Goal: Browse casually

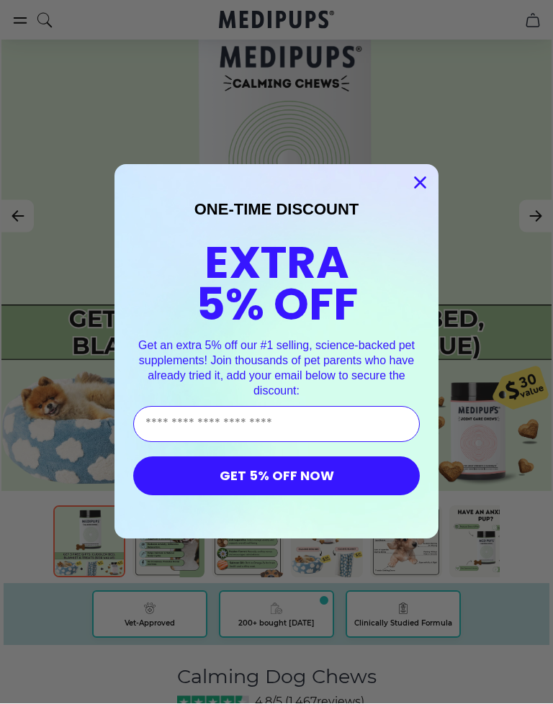
scroll to position [180, 0]
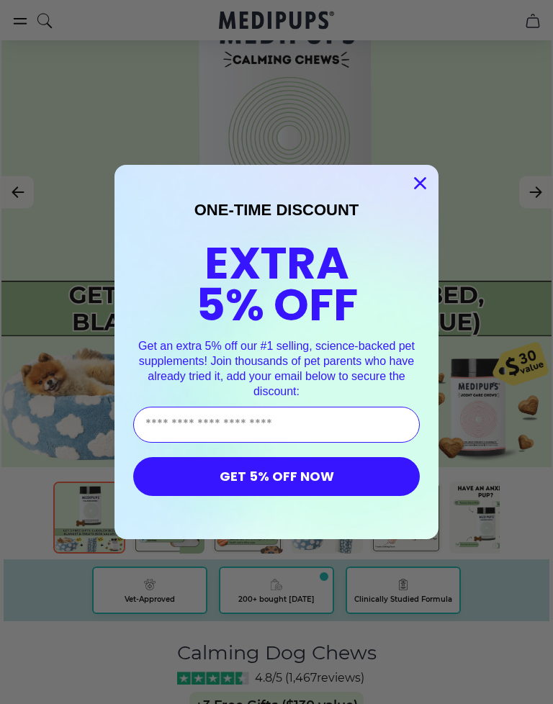
click at [348, 480] on button "GET 5% OFF NOW" at bounding box center [276, 476] width 287 height 39
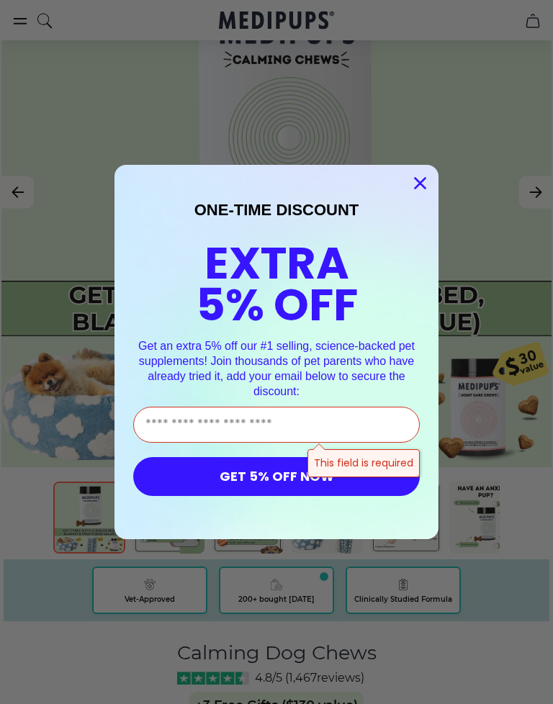
scroll to position [179, 0]
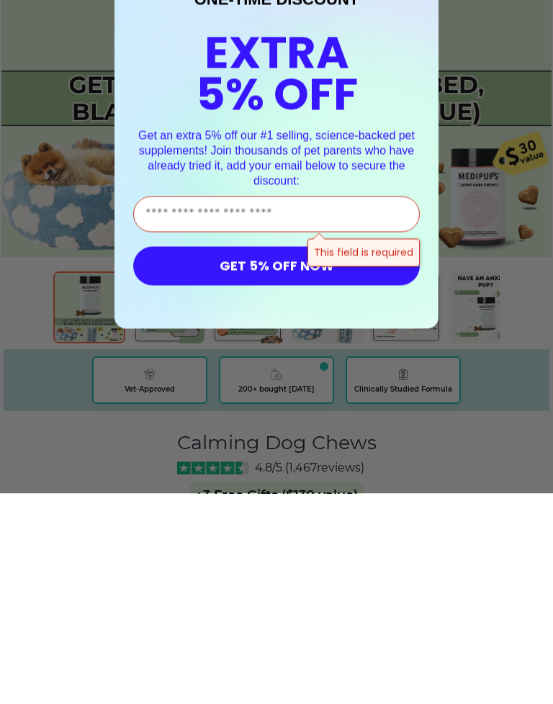
click at [436, 205] on form "ONE-TIME DISCOUNT EXTRA 5% OFF Get an extra 5% off our #1 selling, science-back…" at bounding box center [277, 352] width 324 height 374
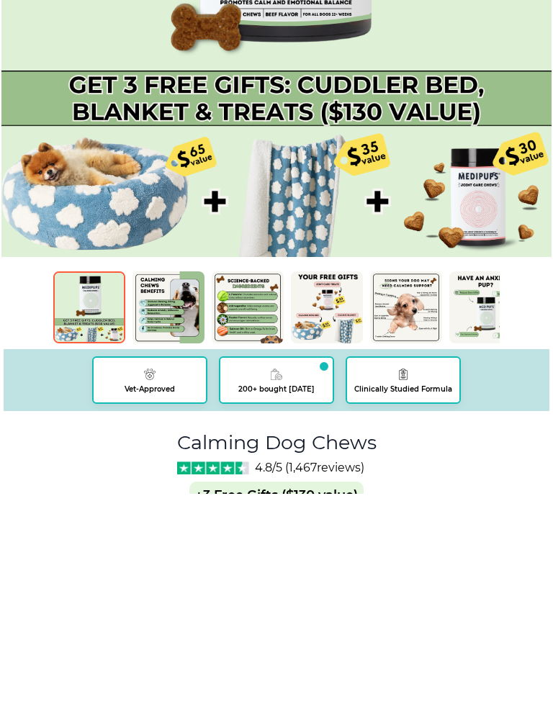
click at [510, 377] on div "Close dialog ONE-TIME DISCOUNT EXTRA 5% OFF Get an extra 5% off our #1 selling,…" at bounding box center [276, 352] width 553 height 704
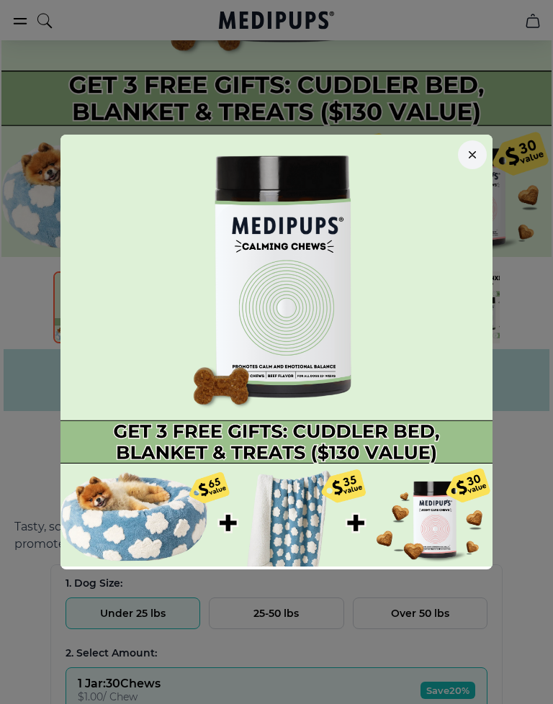
click at [480, 146] on button "button" at bounding box center [472, 154] width 29 height 29
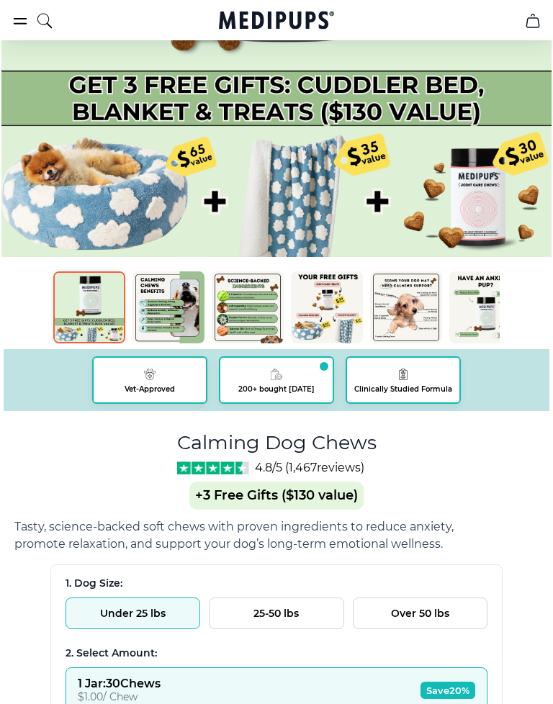
click at [326, 320] on img at bounding box center [327, 308] width 72 height 72
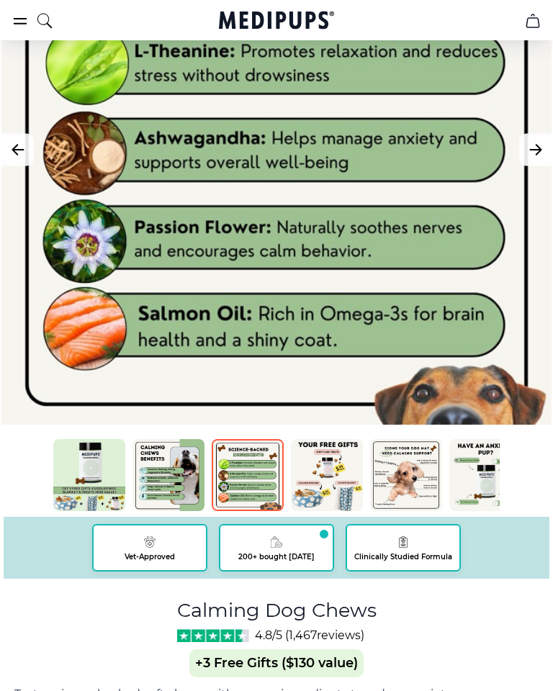
scroll to position [221, 0]
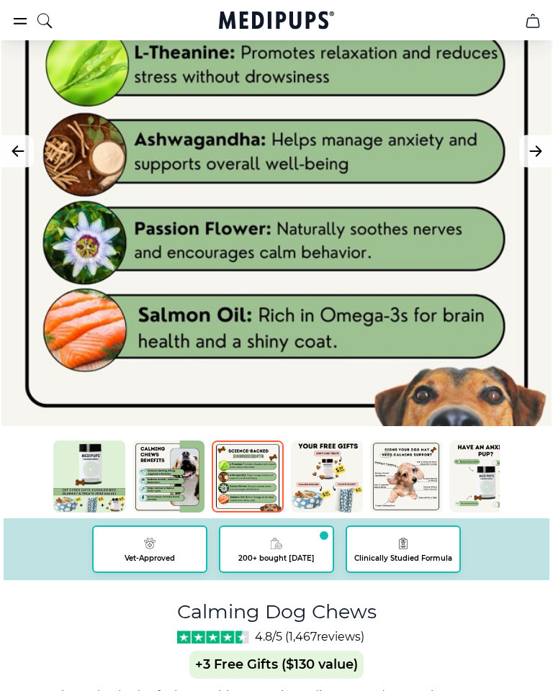
click at [521, 150] on button "Next Image" at bounding box center [535, 151] width 32 height 32
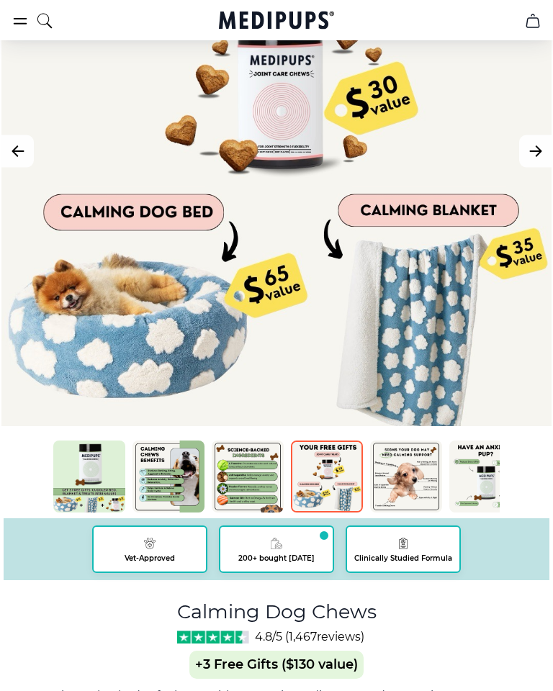
click at [548, 145] on button "Next Image" at bounding box center [535, 151] width 32 height 32
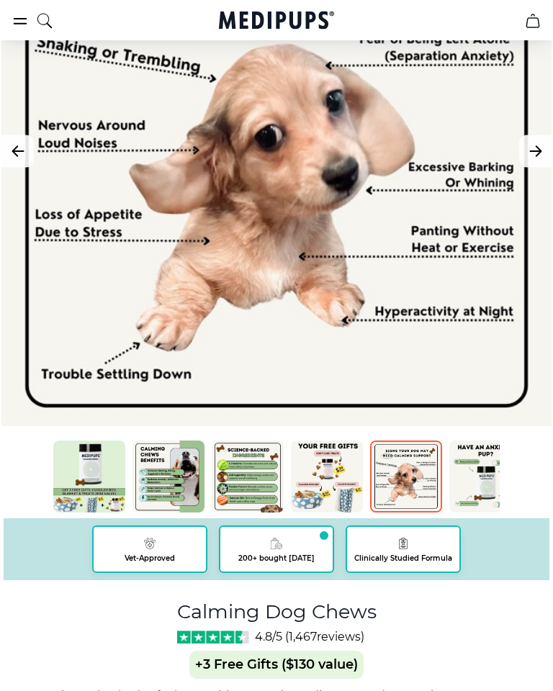
click at [539, 160] on icon "Next Image" at bounding box center [535, 152] width 17 height 18
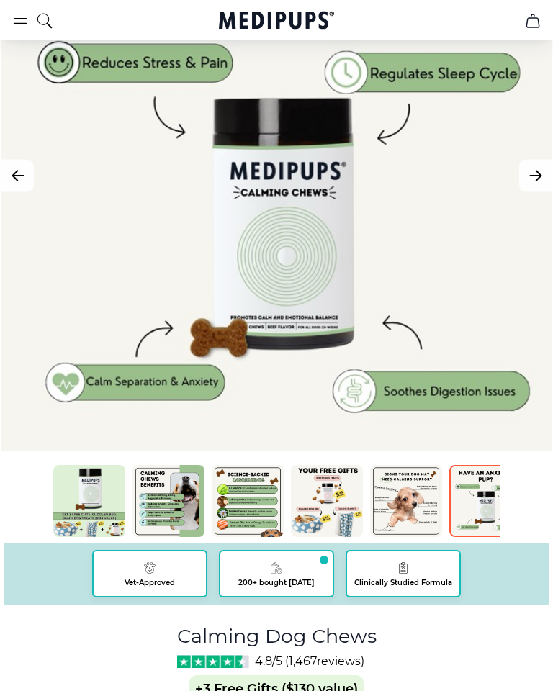
scroll to position [160, 0]
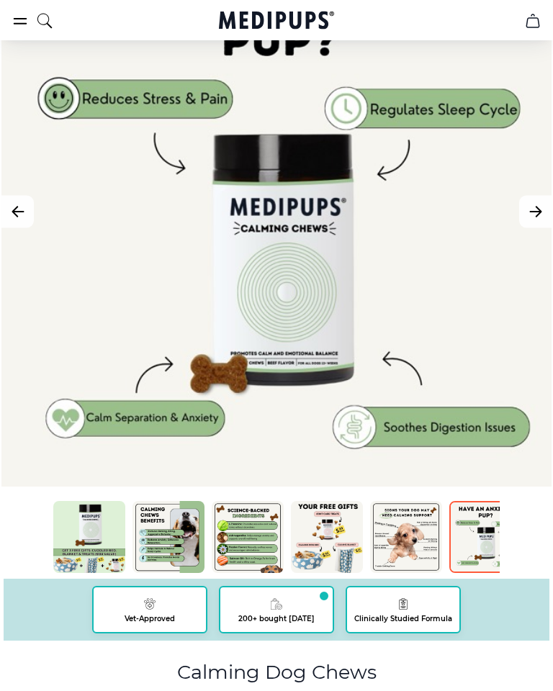
click at [534, 220] on icon "Next Image" at bounding box center [535, 213] width 17 height 18
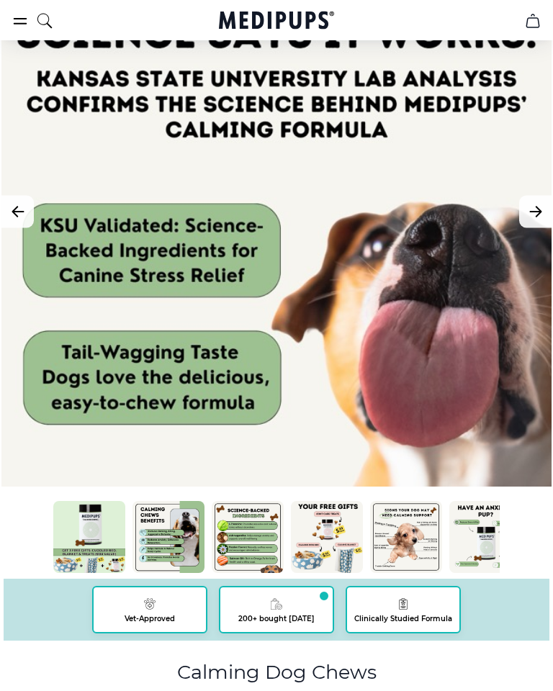
click at [535, 210] on icon "Next Image" at bounding box center [535, 212] width 17 height 18
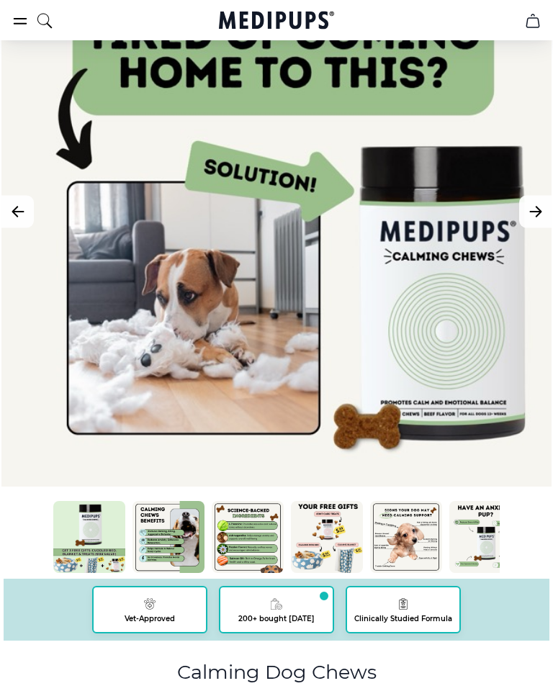
click at [540, 199] on button "Next Image" at bounding box center [535, 212] width 32 height 32
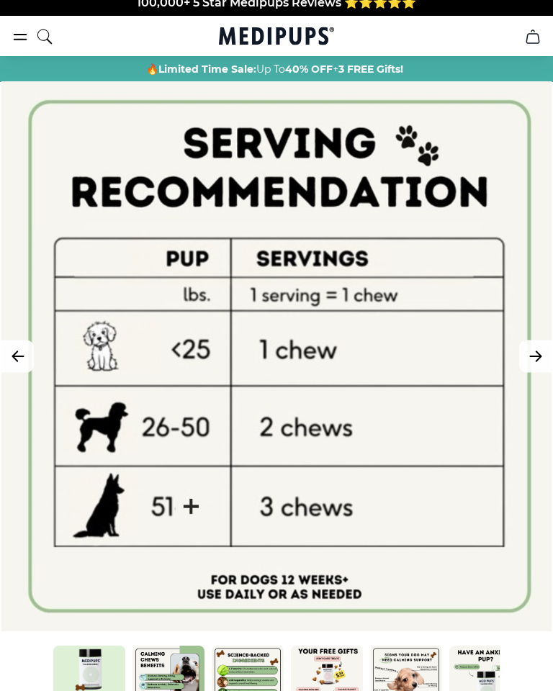
scroll to position [0, 0]
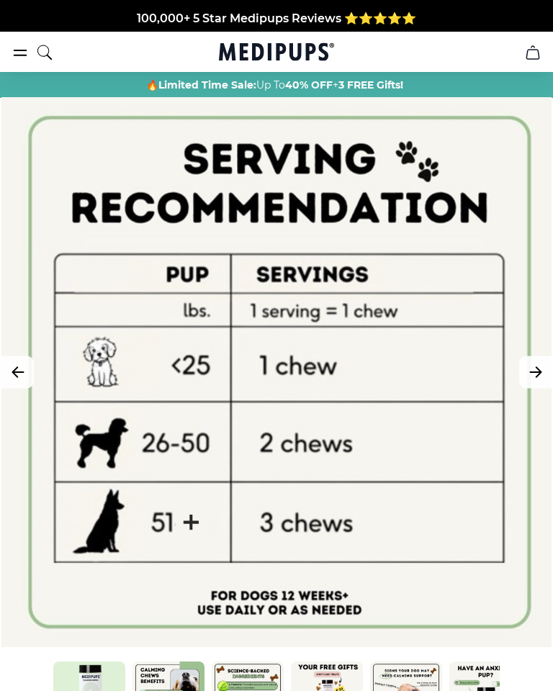
click at [51, 60] on icon "search" at bounding box center [44, 53] width 17 height 36
click at [18, 61] on button "burger-menu" at bounding box center [20, 52] width 17 height 17
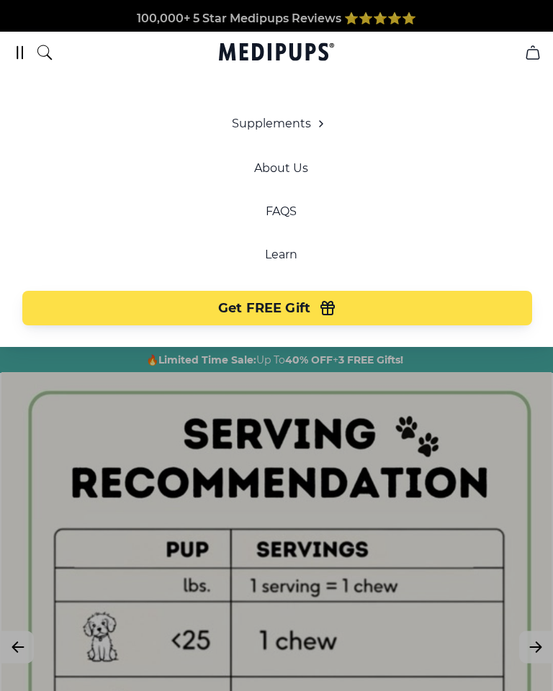
click at [290, 315] on span "Get FREE Gift" at bounding box center [264, 308] width 92 height 17
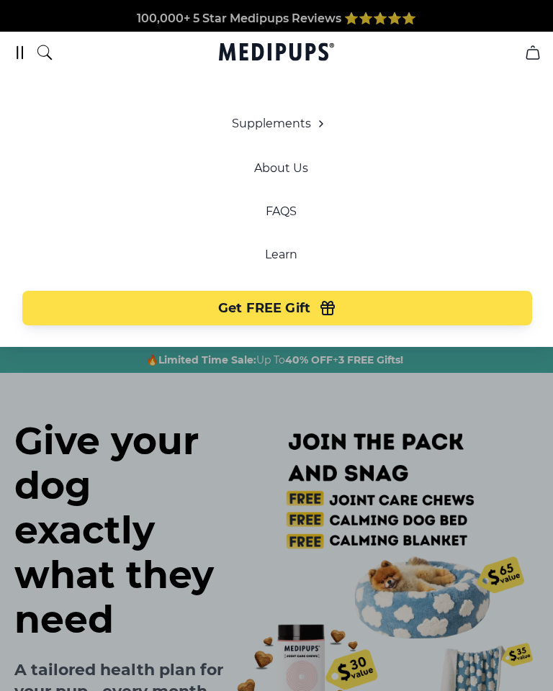
scroll to position [0, 86]
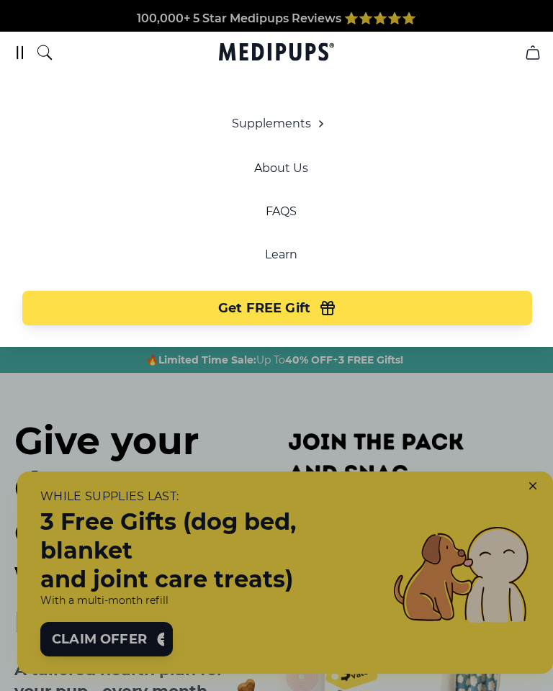
click at [527, 488] on div at bounding box center [276, 345] width 553 height 691
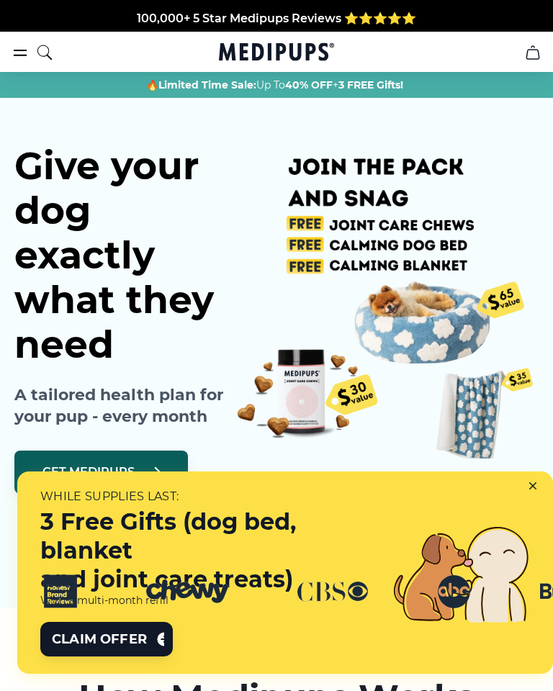
click at [527, 503] on div at bounding box center [536, 489] width 35 height 35
click at [537, 488] on icon at bounding box center [535, 489] width 13 height 13
